Goal: Transaction & Acquisition: Purchase product/service

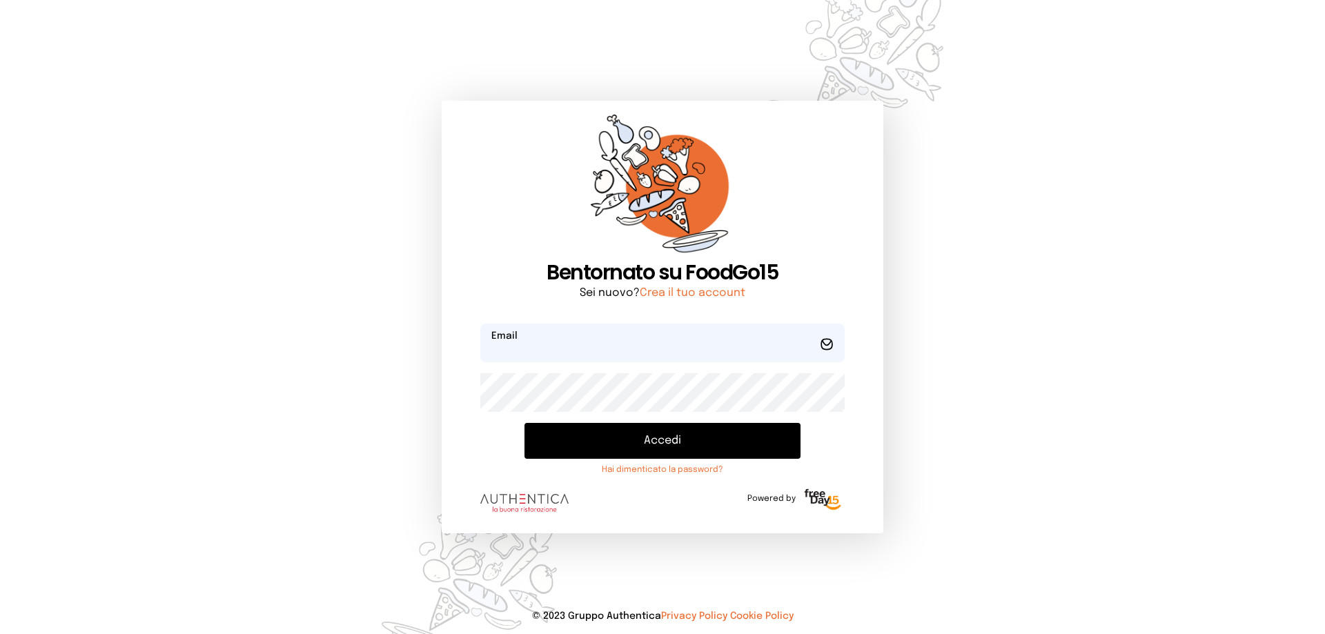
type input "**********"
click at [658, 432] on button "Accedi" at bounding box center [662, 441] width 276 height 36
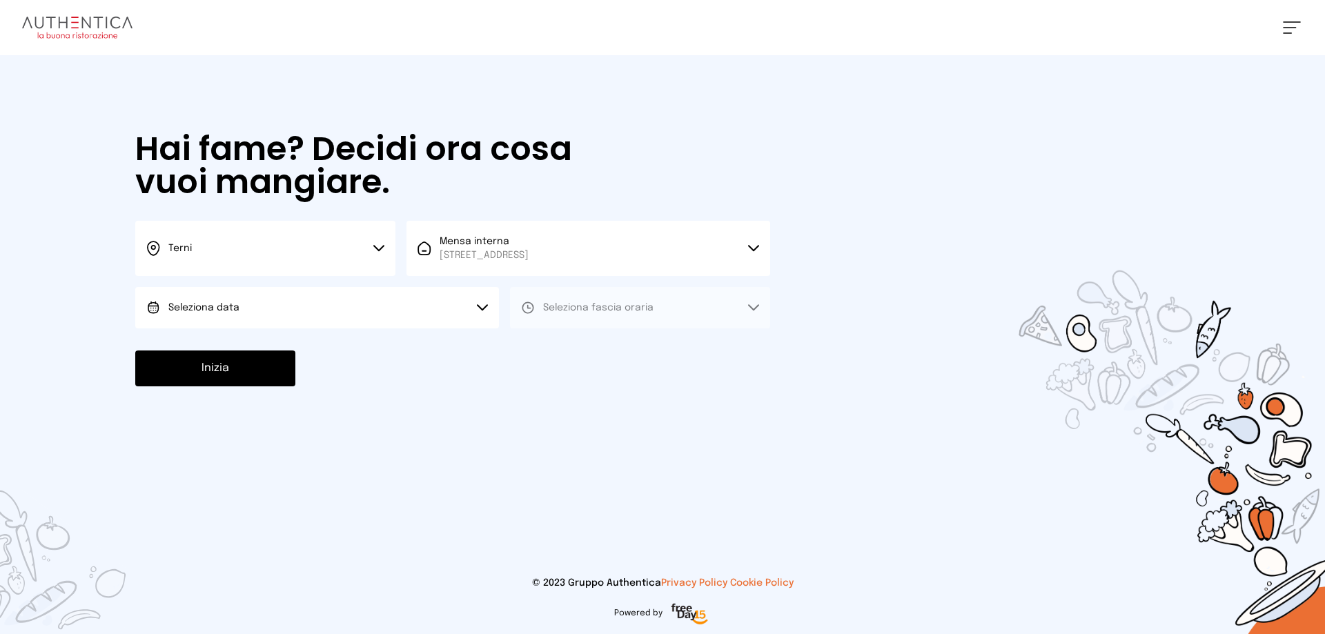
click at [251, 293] on button "Seleziona data" at bounding box center [317, 307] width 364 height 41
click at [224, 346] on span "[DATE], [DATE]" at bounding box center [202, 347] width 68 height 14
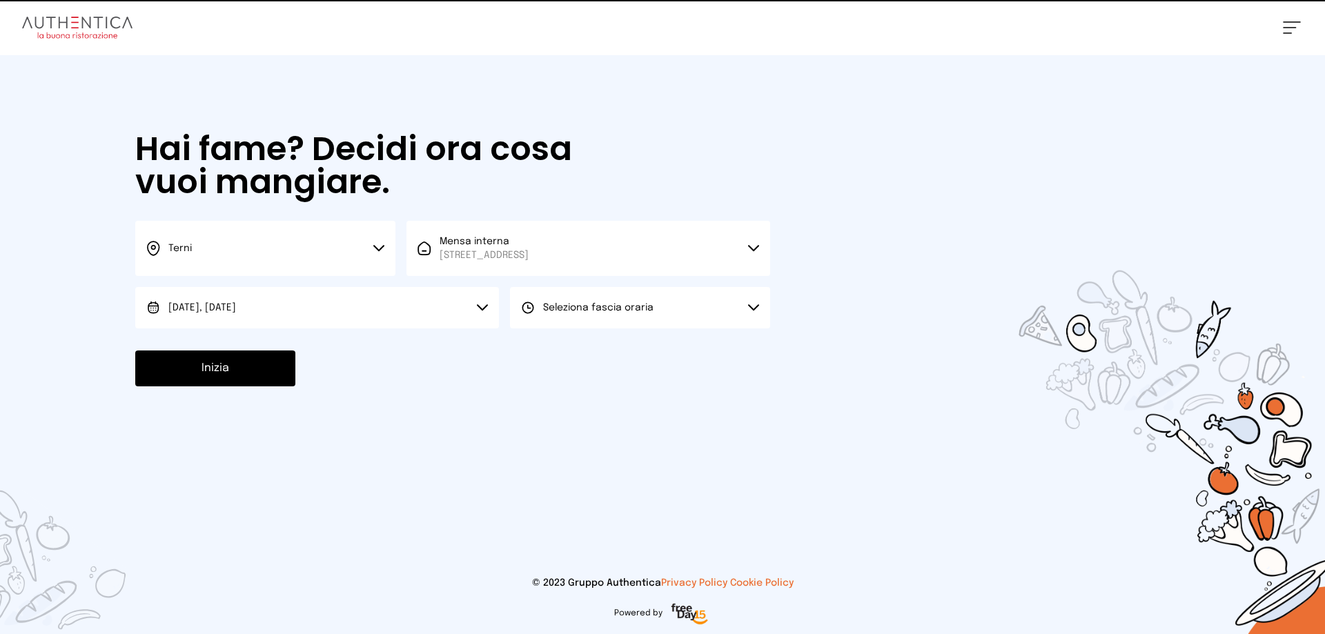
click at [541, 311] on div "Seleziona fascia oraria" at bounding box center [587, 308] width 132 height 14
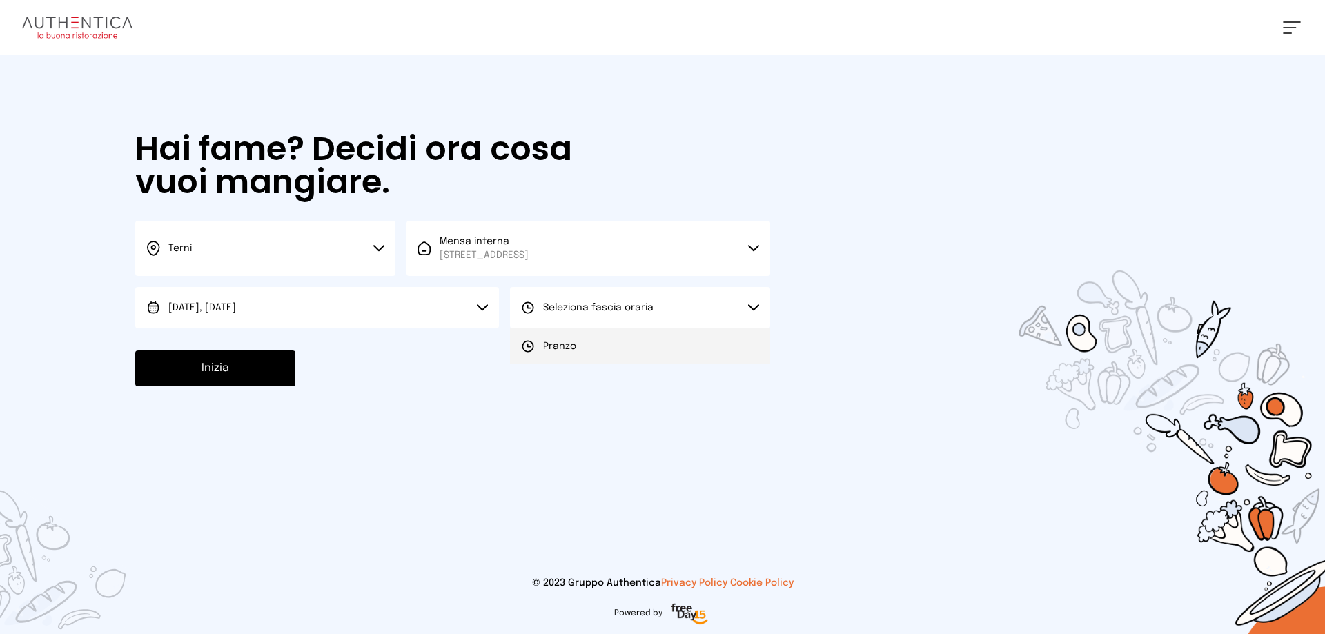
click at [561, 353] on li "Pranzo" at bounding box center [640, 346] width 260 height 36
click at [252, 373] on button "Inizia" at bounding box center [215, 369] width 160 height 36
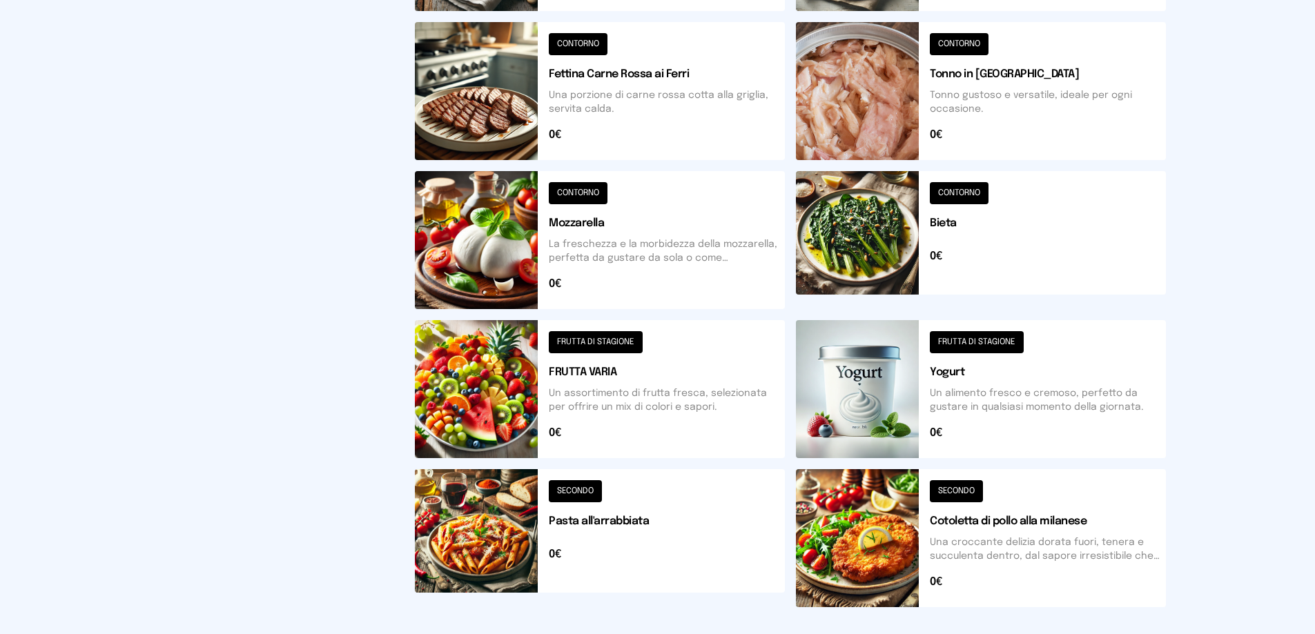
scroll to position [509, 0]
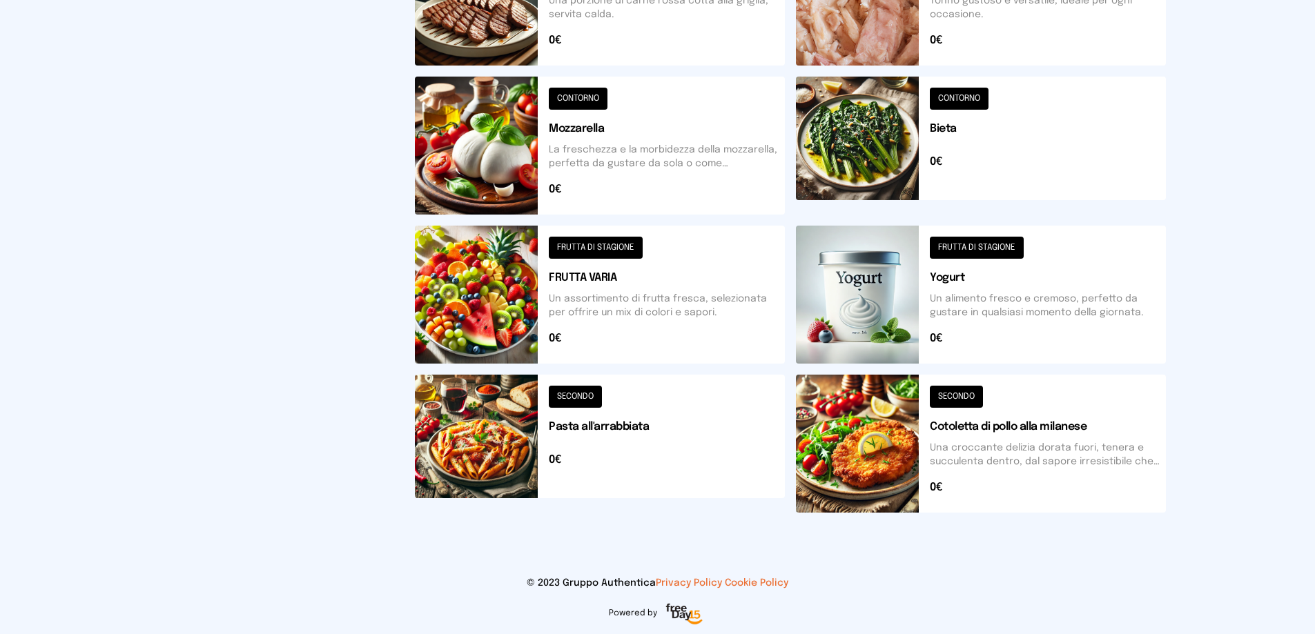
click at [999, 422] on button at bounding box center [981, 444] width 370 height 138
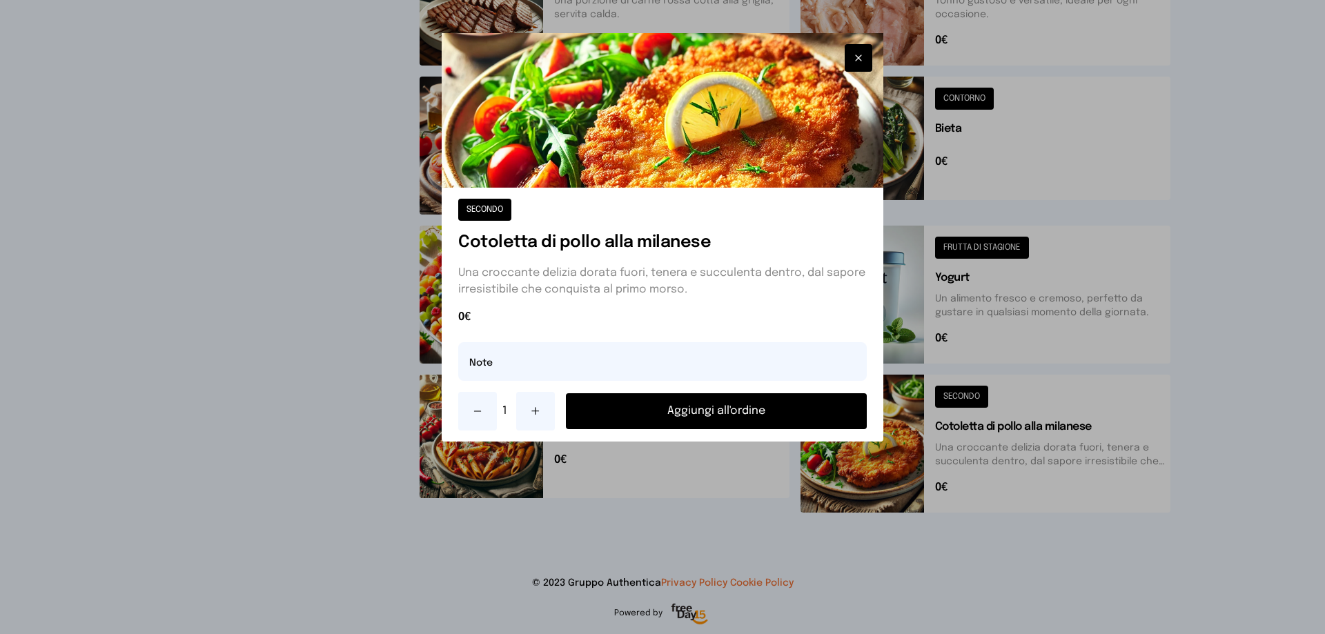
click at [727, 414] on button "Aggiungi all'ordine" at bounding box center [716, 411] width 301 height 36
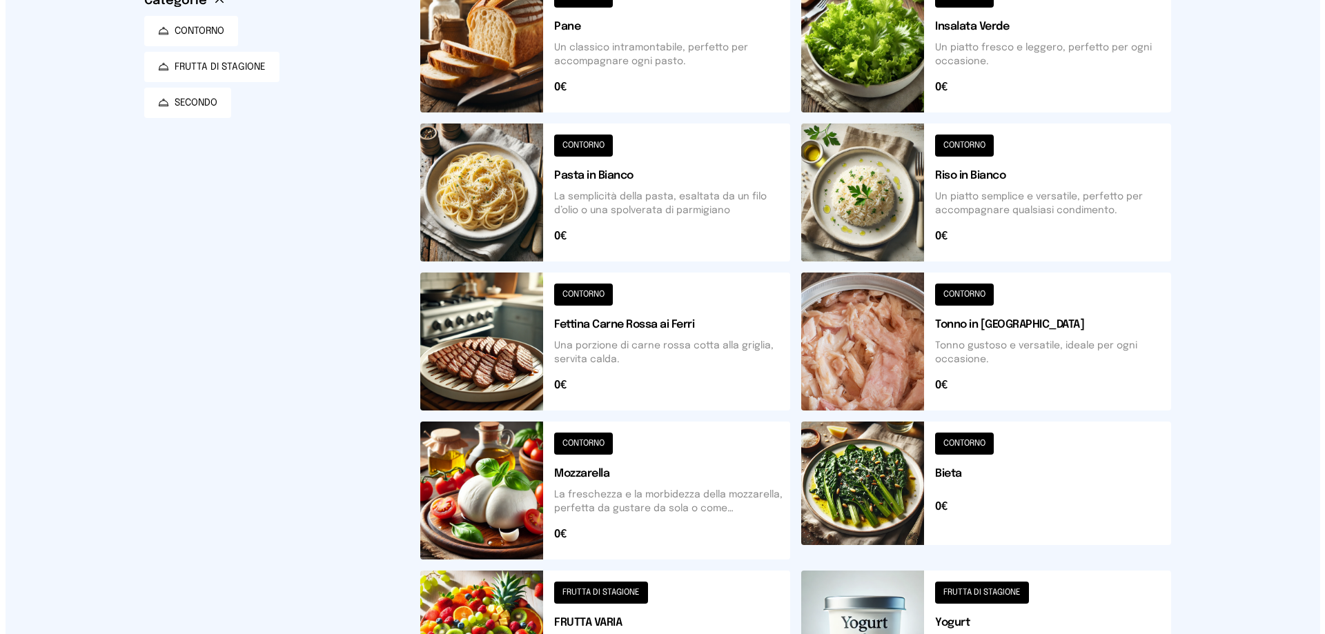
scroll to position [0, 0]
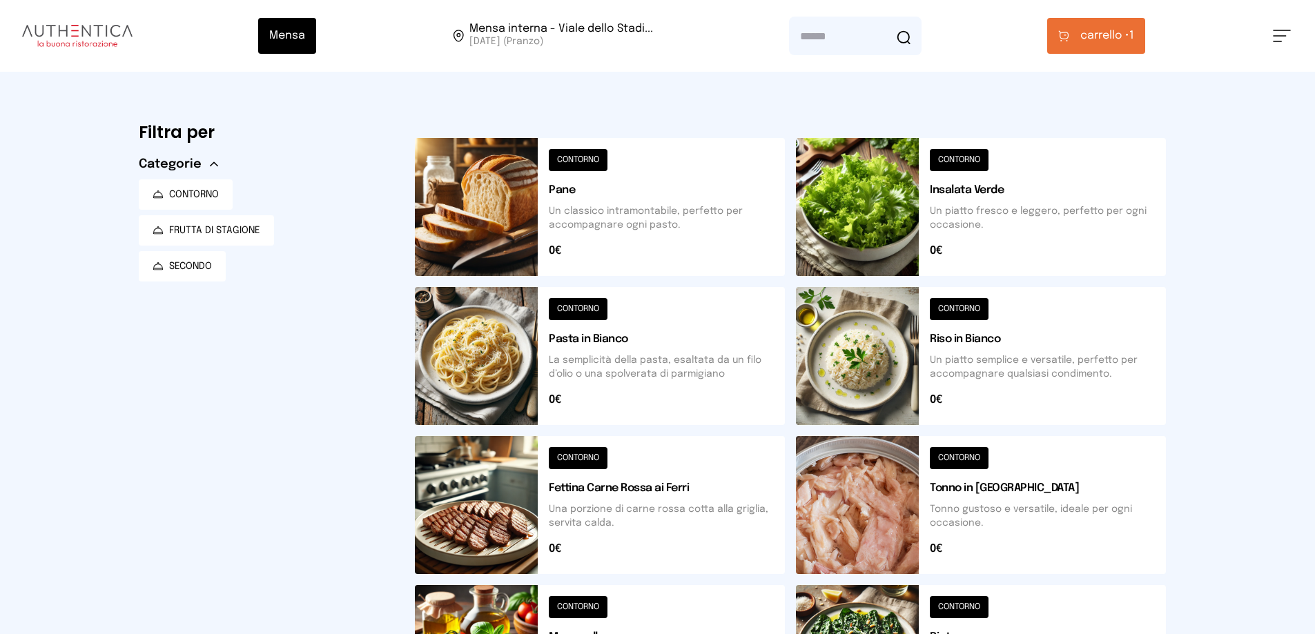
click at [1110, 35] on span "carrello •" at bounding box center [1104, 36] width 49 height 17
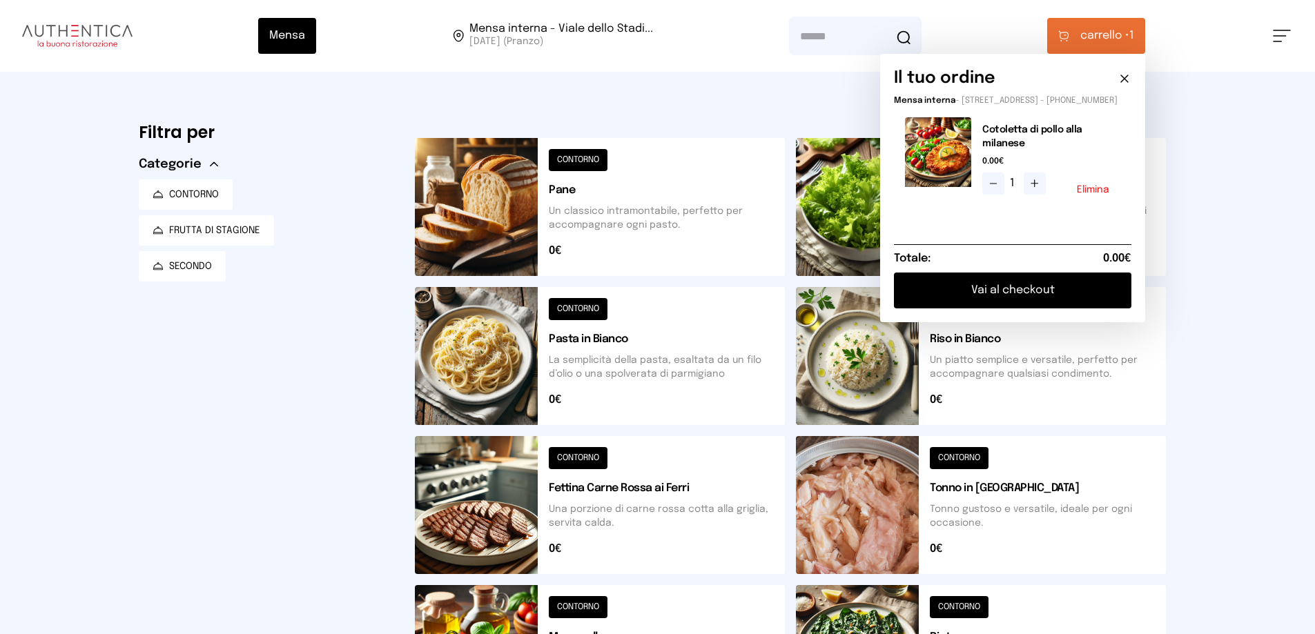
click at [1012, 308] on button "Vai al checkout" at bounding box center [1012, 291] width 237 height 36
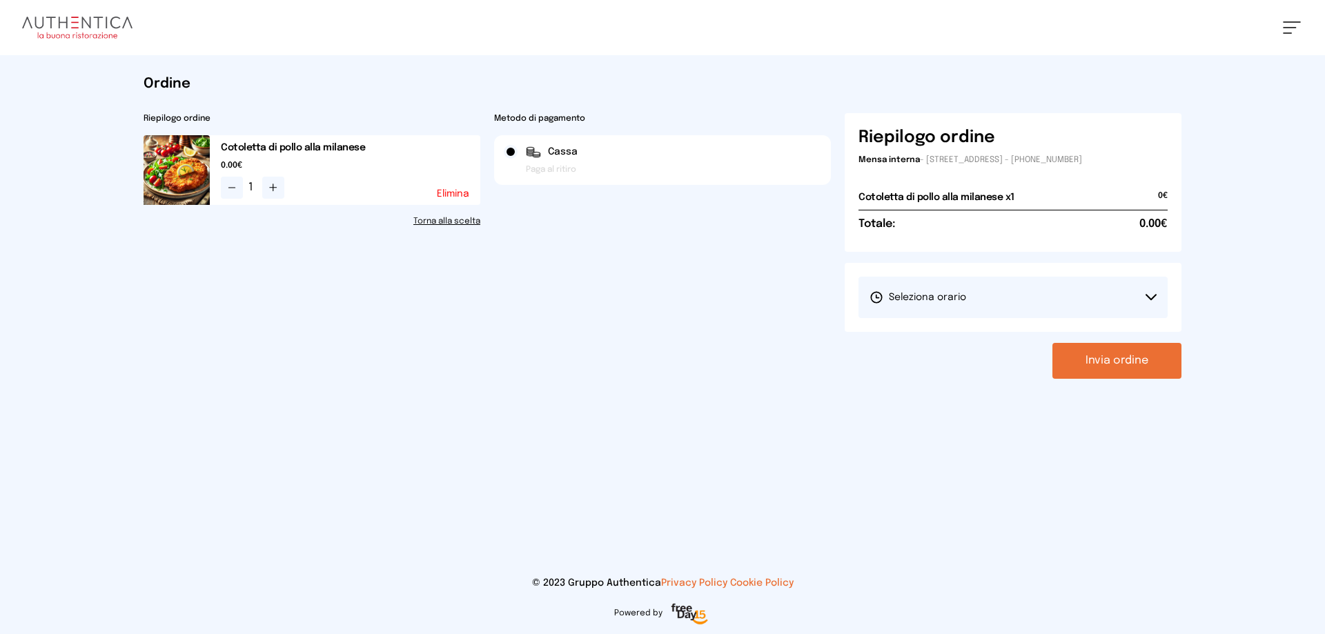
click at [979, 304] on button "Seleziona orario" at bounding box center [1012, 297] width 309 height 41
click at [977, 334] on li "1° Turno (13:00 - 15:00)" at bounding box center [1012, 336] width 309 height 36
click at [1109, 362] on button "Invia ordine" at bounding box center [1116, 361] width 129 height 36
